Goal: Transaction & Acquisition: Obtain resource

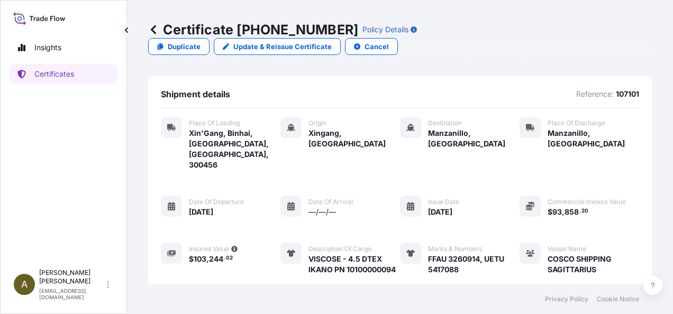
scroll to position [163, 0]
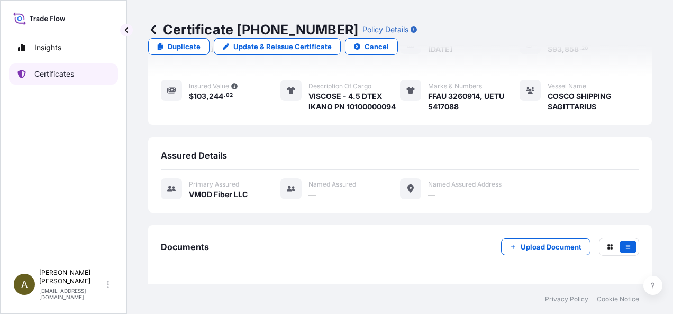
click at [42, 73] on p "Certificates" at bounding box center [54, 74] width 40 height 11
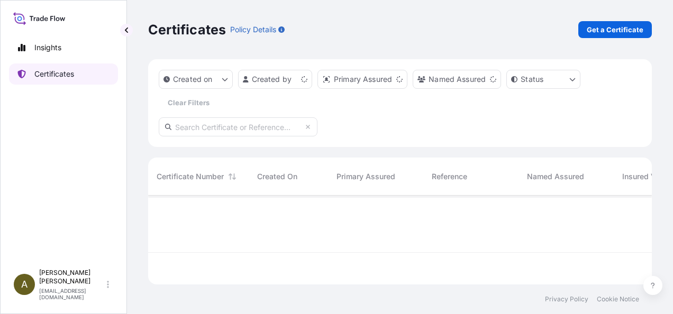
scroll to position [87, 495]
click at [604, 29] on p "Get a Certificate" at bounding box center [614, 29] width 57 height 11
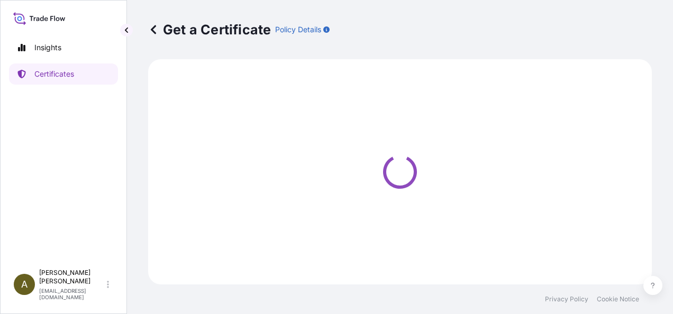
select select "Ocean Vessel"
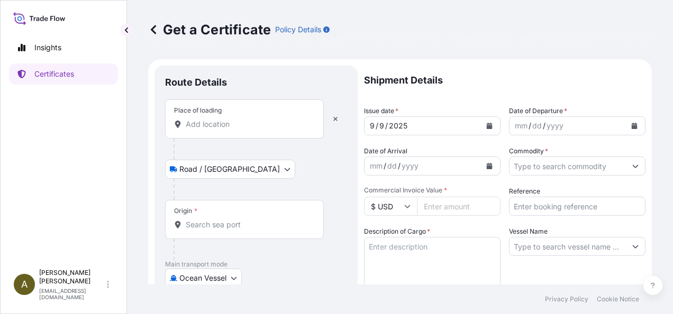
click at [208, 120] on input "Place of loading" at bounding box center [248, 124] width 125 height 11
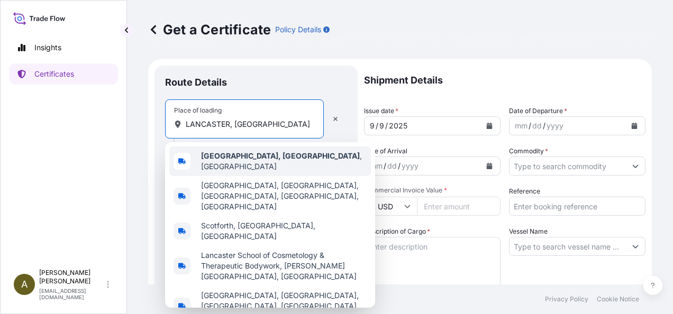
click at [260, 161] on span "[GEOGRAPHIC_DATA], [GEOGRAPHIC_DATA] , [GEOGRAPHIC_DATA]" at bounding box center [284, 161] width 166 height 21
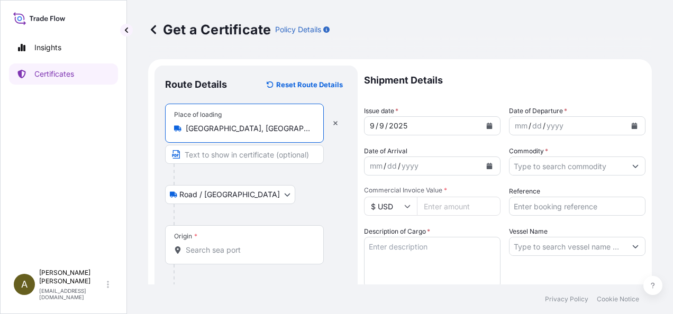
type input "[GEOGRAPHIC_DATA], [GEOGRAPHIC_DATA], [GEOGRAPHIC_DATA]"
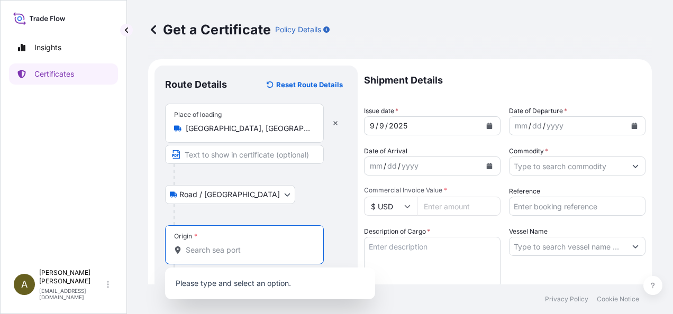
click at [211, 252] on input "Origin *" at bounding box center [248, 250] width 125 height 11
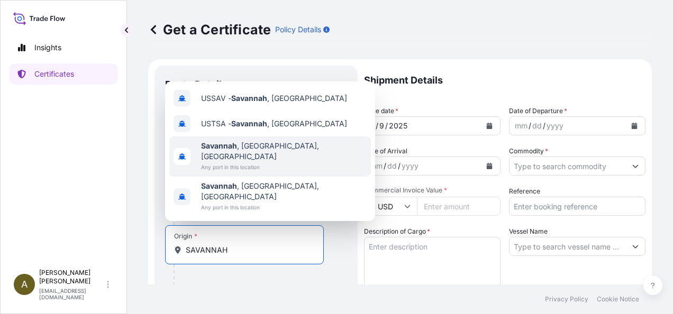
click at [275, 163] on div "[GEOGRAPHIC_DATA] , [GEOGRAPHIC_DATA], [GEOGRAPHIC_DATA] Any port in this locat…" at bounding box center [269, 156] width 201 height 40
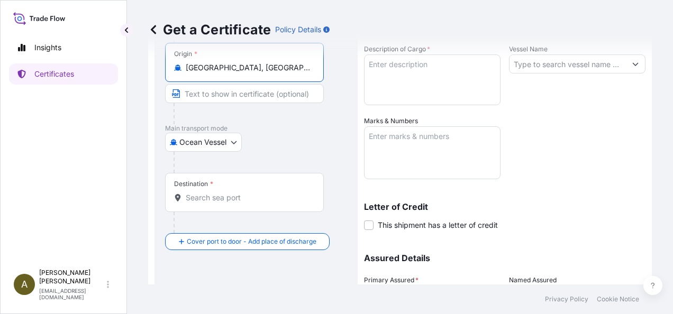
scroll to position [185, 0]
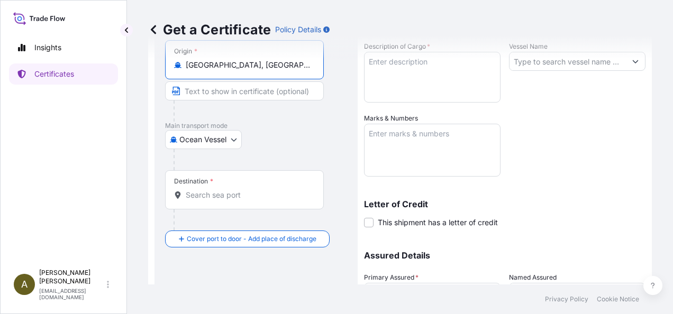
type input "[GEOGRAPHIC_DATA], [GEOGRAPHIC_DATA], [GEOGRAPHIC_DATA]"
click at [211, 192] on input "Destination *" at bounding box center [248, 195] width 125 height 11
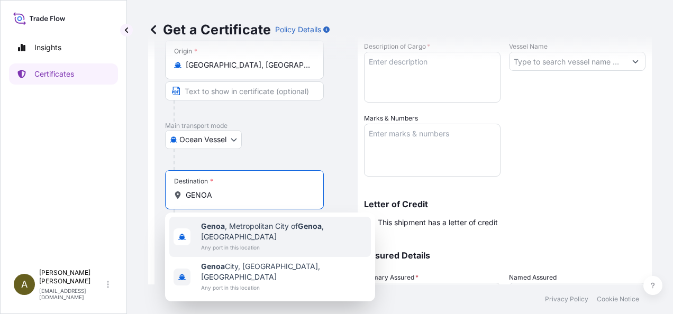
click at [301, 242] on span "Any port in this location" at bounding box center [284, 247] width 166 height 11
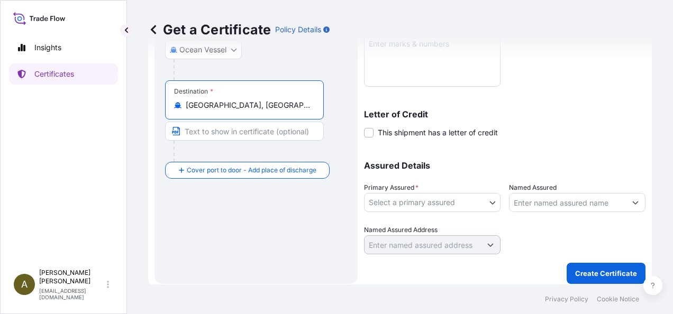
scroll to position [278, 0]
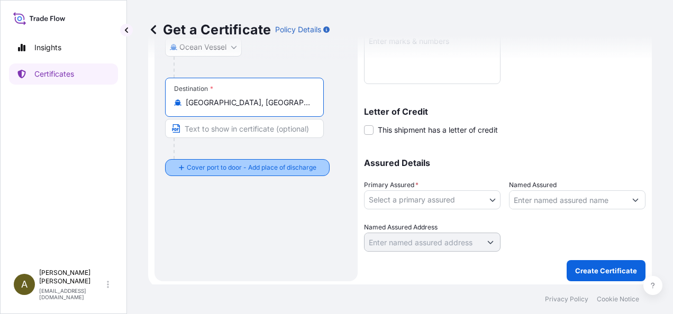
type input "[GEOGRAPHIC_DATA], [GEOGRAPHIC_DATA] of [GEOGRAPHIC_DATA], [GEOGRAPHIC_DATA]"
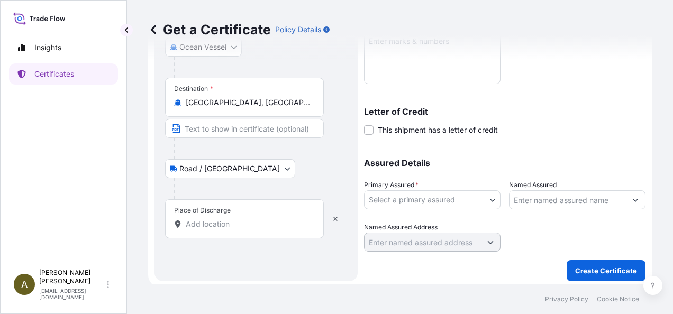
click at [195, 221] on input "Place of Discharge" at bounding box center [248, 224] width 125 height 11
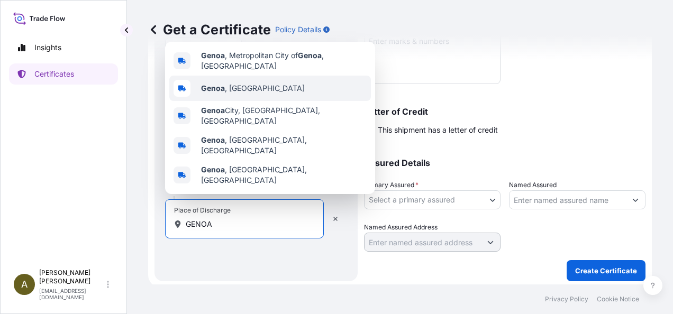
click at [246, 101] on div "[GEOGRAPHIC_DATA] , [GEOGRAPHIC_DATA]" at bounding box center [269, 88] width 201 height 25
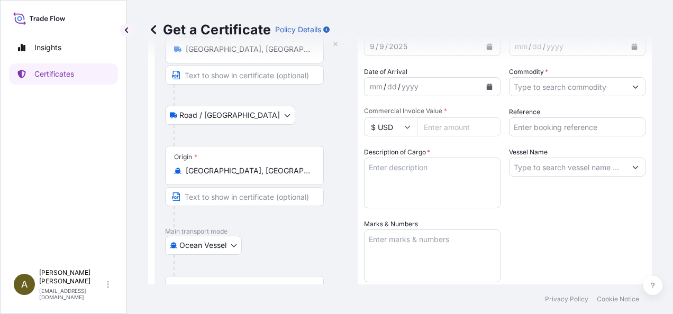
scroll to position [0, 0]
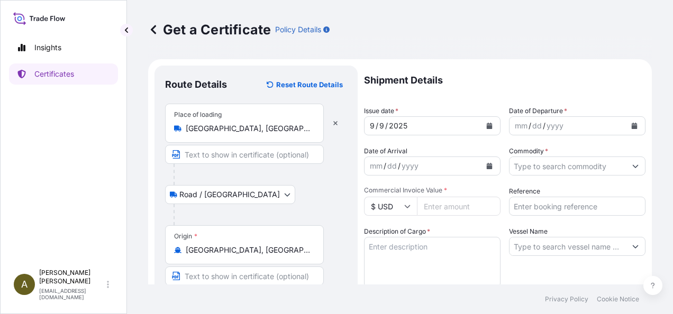
type input "[GEOGRAPHIC_DATA], [GEOGRAPHIC_DATA]"
click at [489, 126] on button "Calendar" at bounding box center [489, 125] width 17 height 17
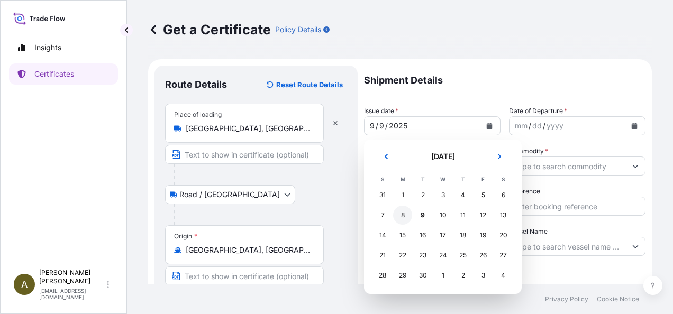
click at [405, 214] on div "8" at bounding box center [402, 215] width 19 height 19
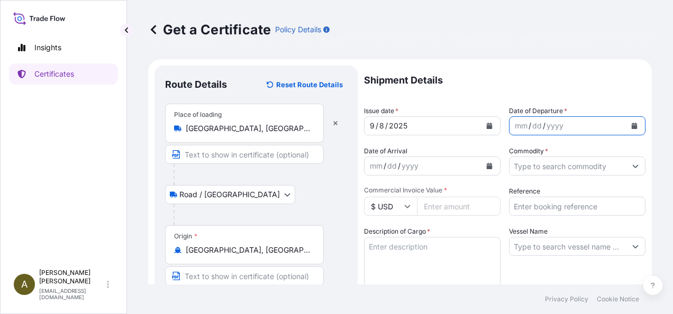
click at [631, 125] on icon "Calendar" at bounding box center [634, 126] width 6 height 6
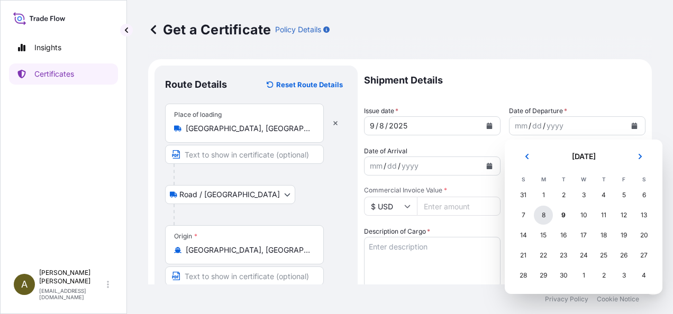
click at [542, 214] on div "8" at bounding box center [543, 215] width 19 height 19
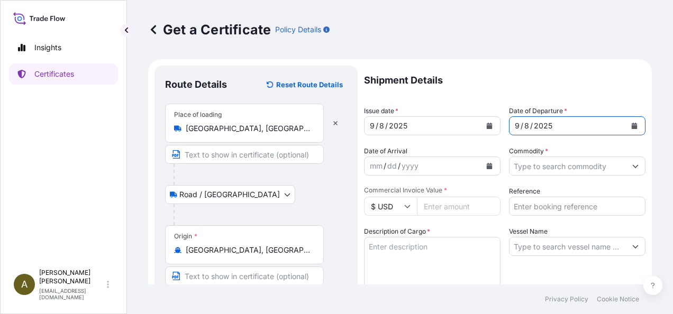
click at [556, 167] on input "Commodity *" at bounding box center [567, 166] width 116 height 19
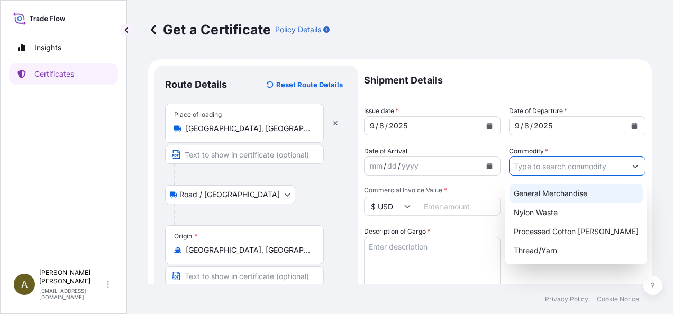
click at [574, 190] on div "General Merchandise" at bounding box center [575, 193] width 133 height 19
type input "General Merchandise"
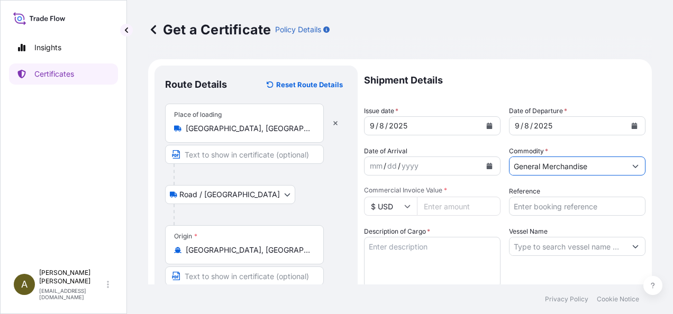
click at [451, 203] on input "Commercial Invoice Value *" at bounding box center [459, 206] width 84 height 19
type input "15195.57"
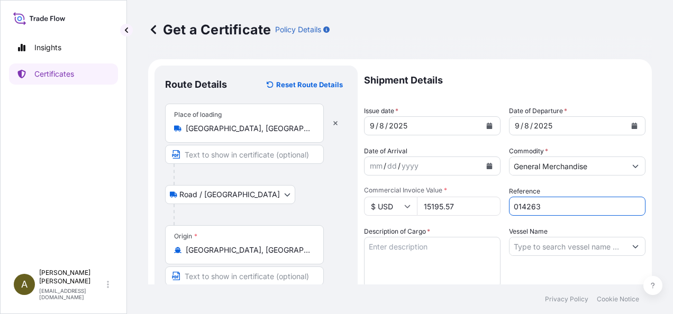
type input "014263"
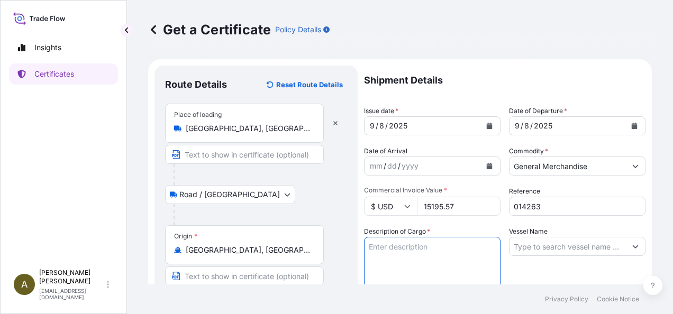
click at [396, 266] on textarea "Description of Cargo *" at bounding box center [432, 262] width 136 height 51
click at [446, 268] on textarea "WHITE 100% POLYESTER 6 DENIER THREADWASTE ([PHONE_NUMBER])" at bounding box center [432, 262] width 136 height 51
type textarea "WHITE 100% POLYESTER 6 DENIER THREADWASTE ([PHONE_NUMBER])"
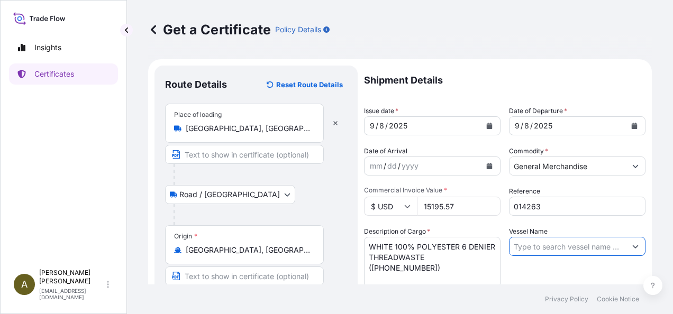
click at [593, 245] on input "Vessel Name" at bounding box center [567, 246] width 116 height 19
click at [632, 246] on icon "Show suggestions" at bounding box center [635, 246] width 6 height 3
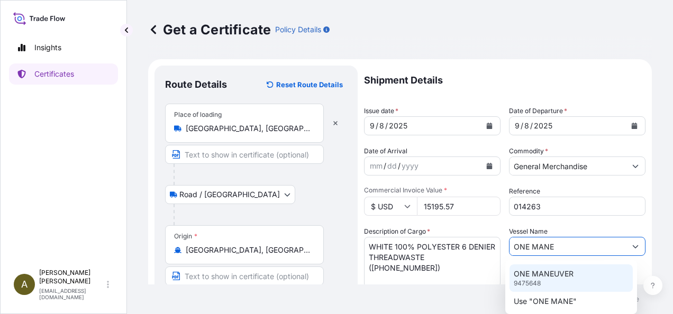
click at [560, 283] on div "ONE MANEUVER 9475648" at bounding box center [570, 277] width 123 height 27
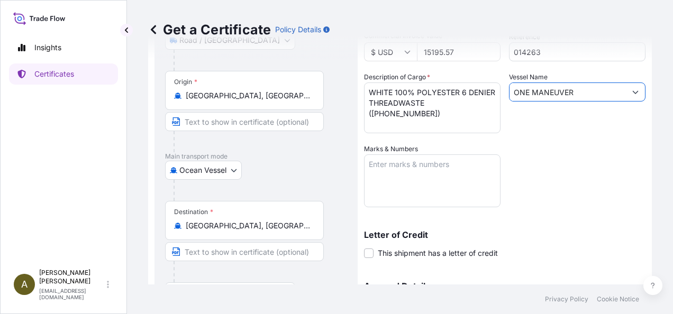
scroll to position [145, 0]
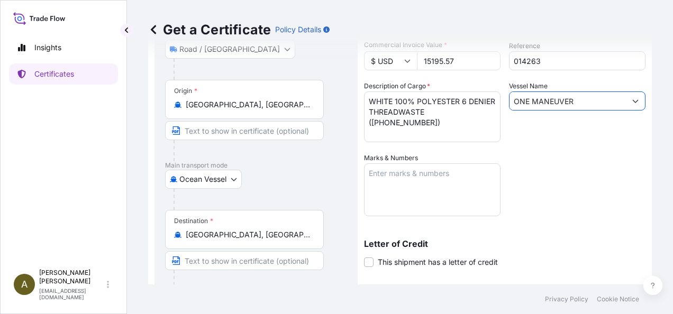
type input "ONE MANEUVER"
click at [386, 190] on textarea "Marks & Numbers" at bounding box center [432, 189] width 136 height 53
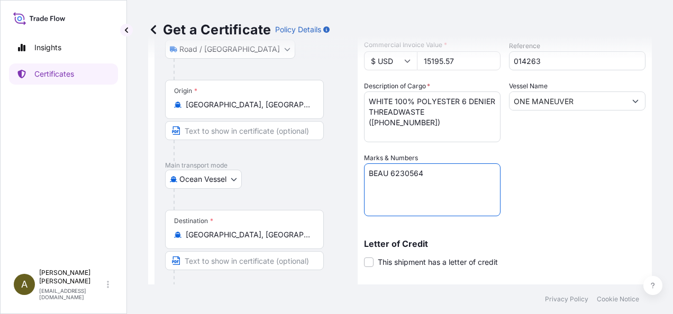
type textarea "BEAU 6230564"
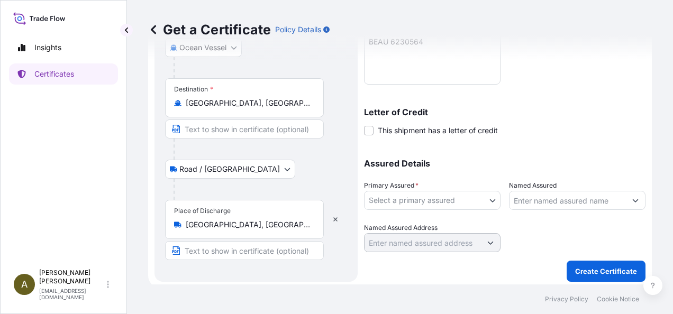
scroll to position [278, 0]
click at [487, 200] on body "Insights Certificates A [PERSON_NAME] [PERSON_NAME][EMAIL_ADDRESS][DOMAIN_NAME]…" at bounding box center [336, 157] width 673 height 314
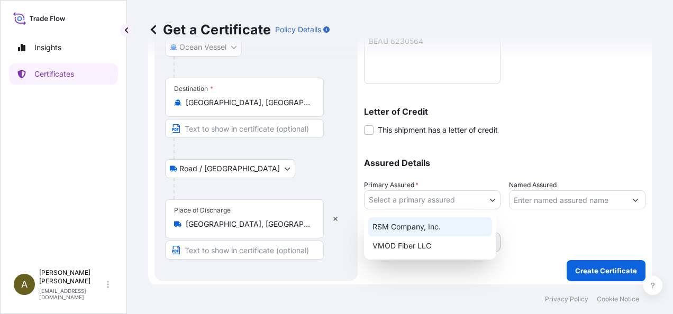
click at [428, 224] on div "RSM Company, Inc." at bounding box center [430, 226] width 124 height 19
select select "31552"
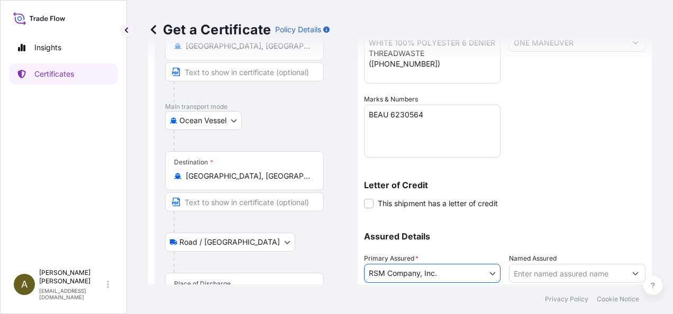
scroll to position [280, 0]
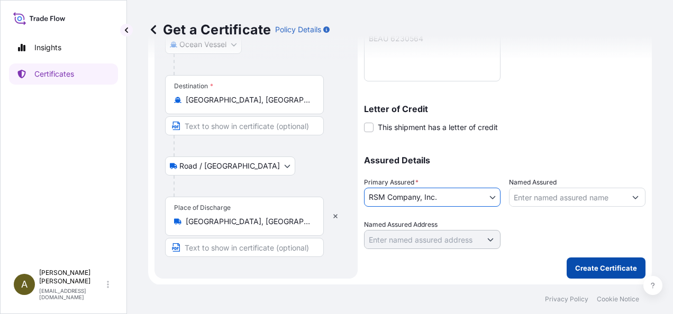
click at [583, 268] on p "Create Certificate" at bounding box center [606, 268] width 62 height 11
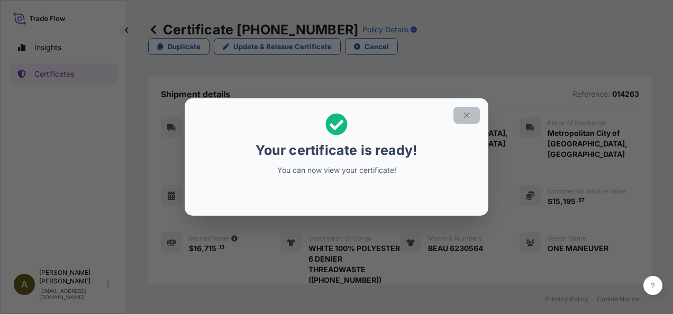
click at [468, 117] on icon "button" at bounding box center [467, 116] width 10 height 10
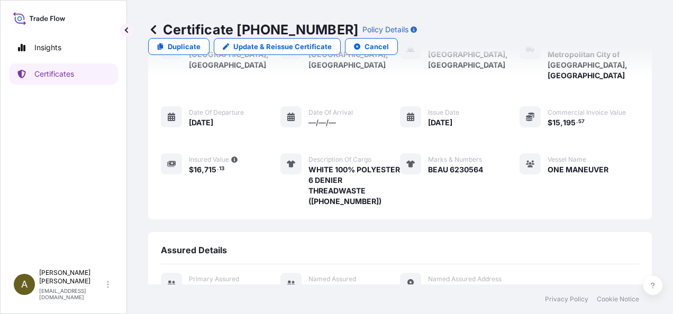
scroll to position [184, 0]
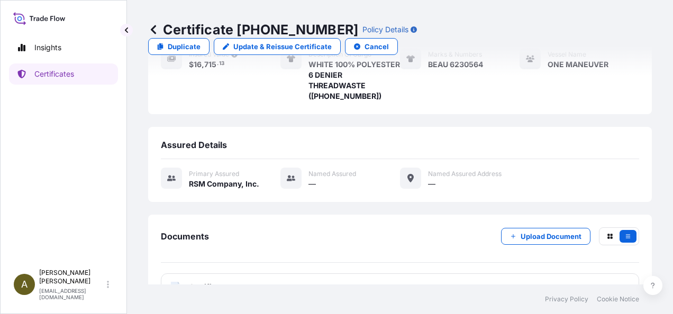
click at [257, 273] on div "PDF Certificate" at bounding box center [400, 286] width 478 height 27
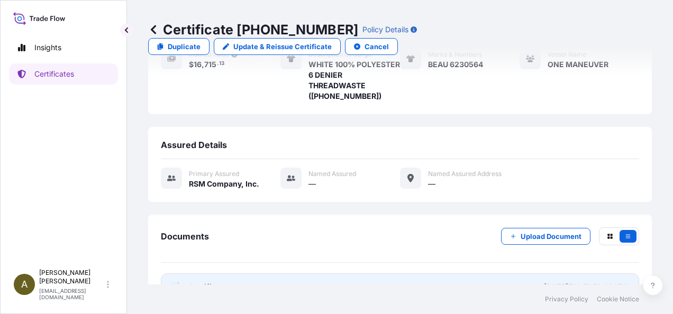
click at [255, 273] on link "PDF Certificate [DATE]T12:51:52.333712" at bounding box center [400, 286] width 478 height 27
